Goal: Task Accomplishment & Management: Use online tool/utility

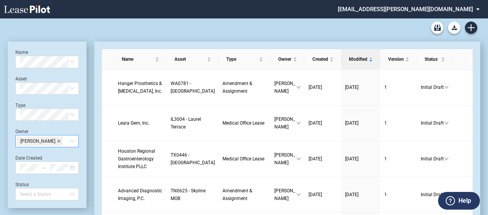
click at [57, 142] on icon "close" at bounding box center [59, 141] width 4 height 4
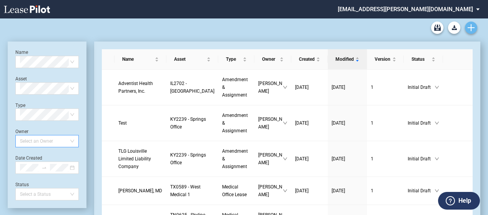
click at [470, 29] on icon "Create new document" at bounding box center [471, 27] width 7 height 7
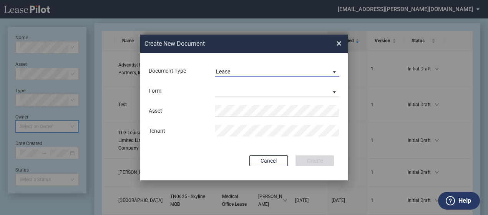
click at [335, 73] on span "Document Type: \aLease\a" at bounding box center [332, 72] width 9 height 8
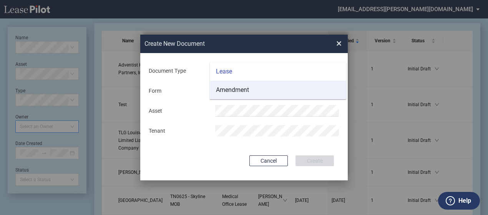
click at [313, 91] on md-option "Amendment" at bounding box center [278, 90] width 136 height 18
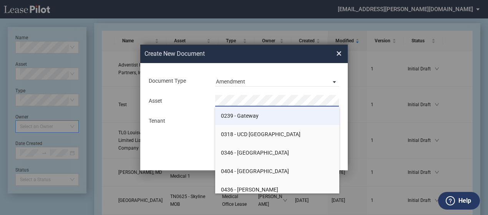
click at [271, 119] on li "0239 - Gateway" at bounding box center [277, 115] width 124 height 18
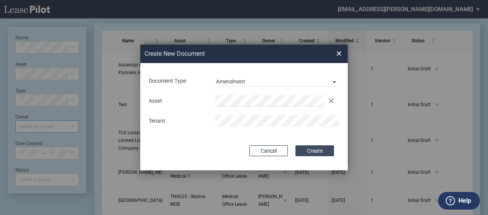
click at [316, 153] on button "Create" at bounding box center [314, 150] width 38 height 11
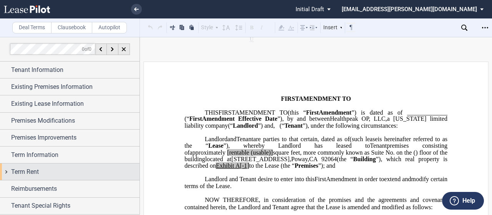
scroll to position [32, 0]
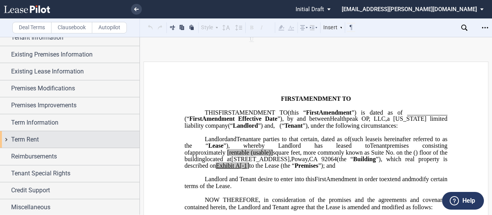
click at [10, 138] on div "Term Rent" at bounding box center [69, 139] width 139 height 17
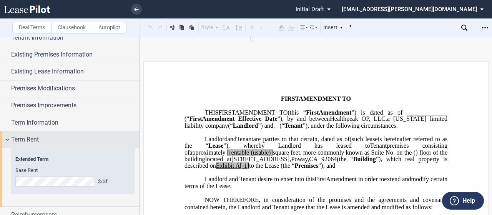
click at [10, 138] on div "Term Rent" at bounding box center [69, 139] width 139 height 17
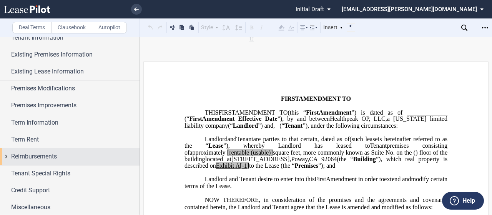
click at [8, 157] on div "Reimbursements" at bounding box center [69, 156] width 139 height 17
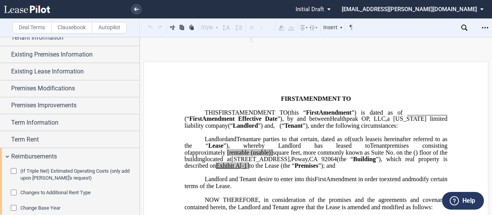
scroll to position [61, 0]
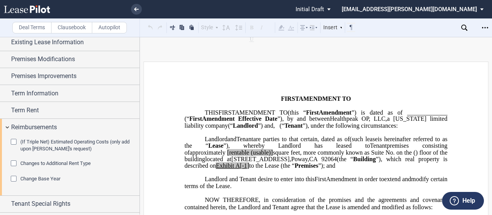
click at [30, 163] on span "Changes to Additional Rent Type" at bounding box center [55, 163] width 70 height 6
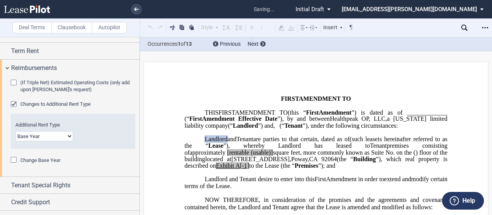
scroll to position [122, 0]
click at [55, 131] on select "Base Year Triple Net" at bounding box center [44, 135] width 58 height 10
select select "triple net"
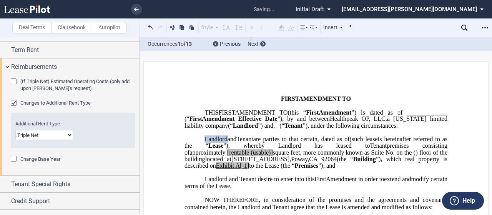
click at [15, 130] on select "Base Year Triple Net" at bounding box center [44, 135] width 58 height 10
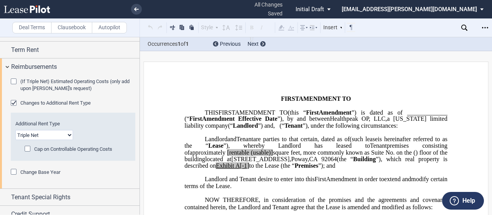
scroll to position [342, 0]
